Goal: Task Accomplishment & Management: Manage account settings

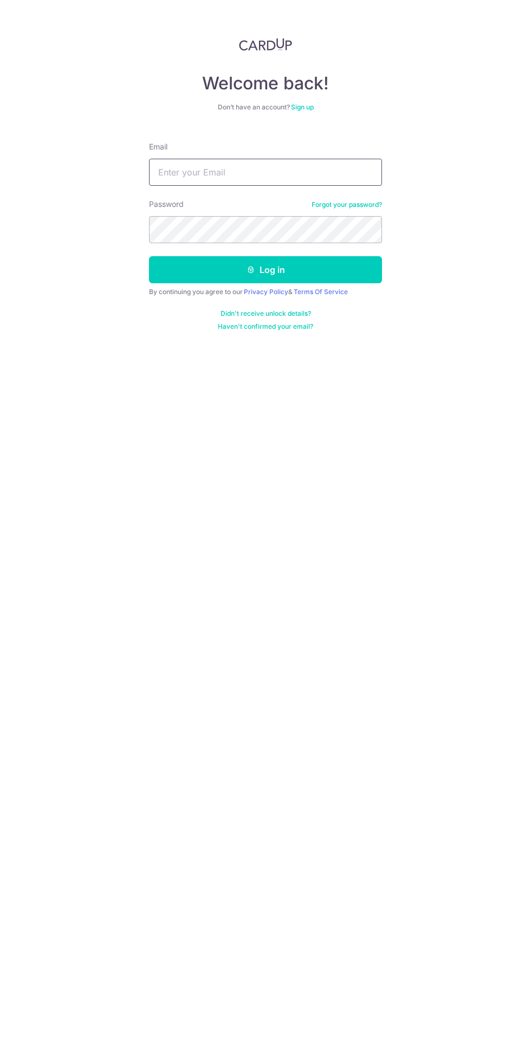
click at [316, 169] on input "Email" at bounding box center [265, 172] width 233 height 27
type input "[EMAIL_ADDRESS][DOMAIN_NAME]"
click at [149, 256] on button "Log in" at bounding box center [265, 269] width 233 height 27
click at [329, 269] on button "Log in" at bounding box center [265, 269] width 233 height 27
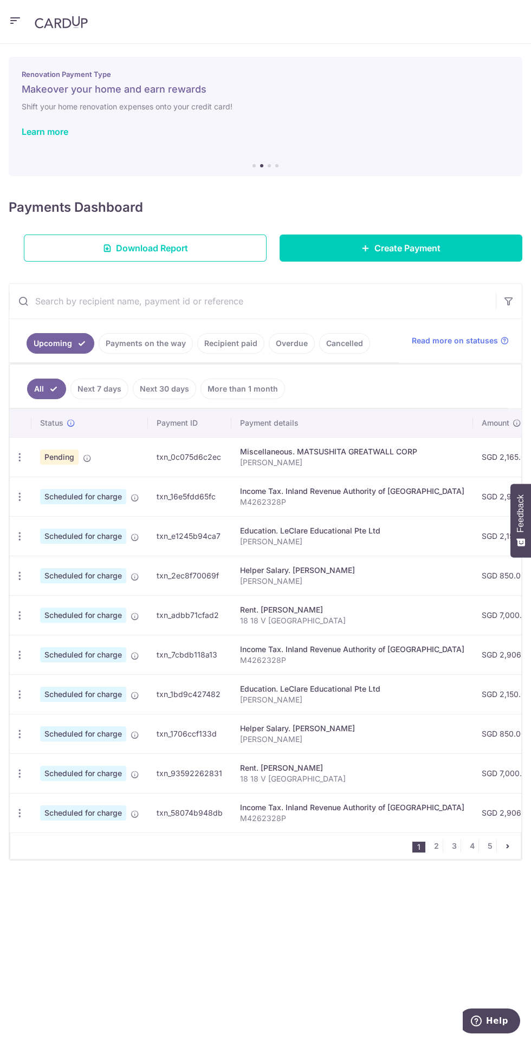
click at [57, 472] on td "Pending" at bounding box center [89, 457] width 116 height 40
click at [49, 461] on span "Pending" at bounding box center [59, 456] width 38 height 15
